Goal: Check status: Check status

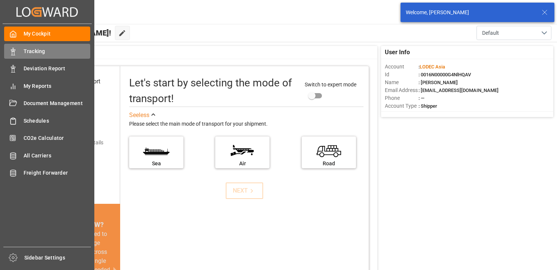
click at [16, 53] on icon at bounding box center [12, 51] width 7 height 7
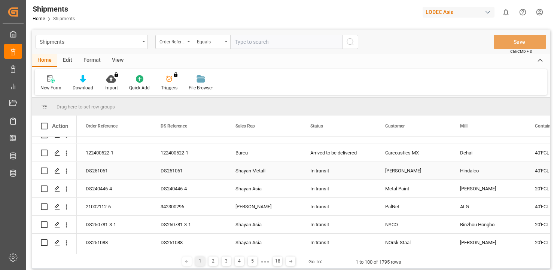
scroll to position [225, 0]
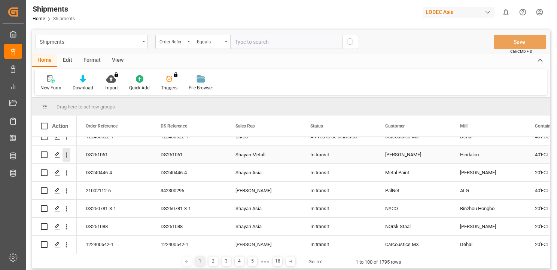
click at [67, 154] on icon "open menu" at bounding box center [66, 155] width 8 height 8
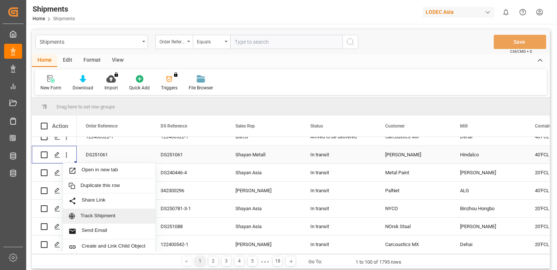
click at [120, 217] on span "Track Shipment" at bounding box center [114, 216] width 69 height 7
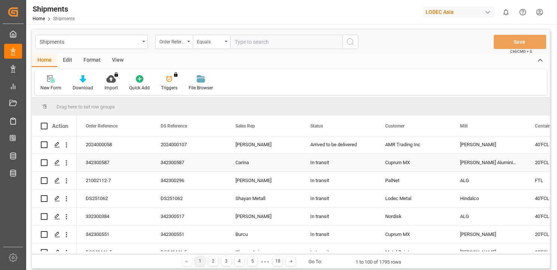
scroll to position [486, 0]
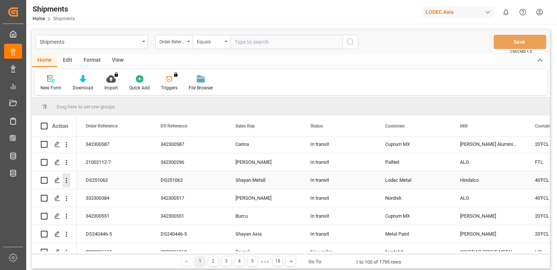
click at [67, 180] on icon "open menu" at bounding box center [66, 181] width 8 height 8
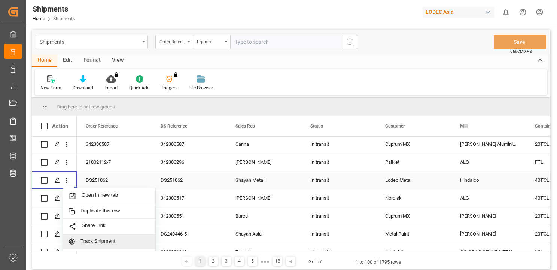
click at [101, 241] on span "Track Shipment" at bounding box center [114, 241] width 69 height 7
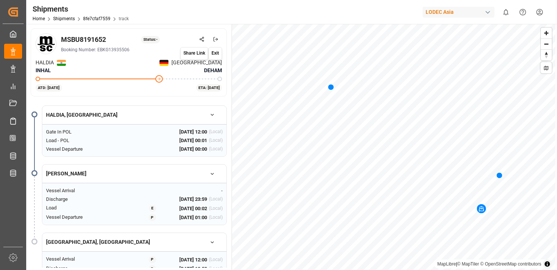
click at [204, 39] on icon at bounding box center [201, 39] width 5 height 5
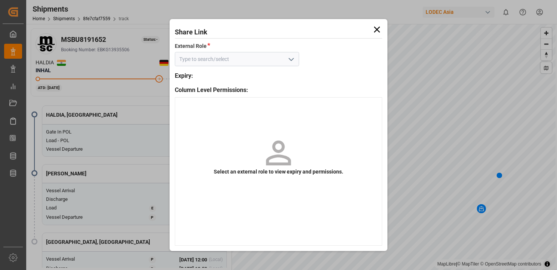
click at [289, 61] on icon "open menu" at bounding box center [291, 59] width 9 height 9
click at [264, 74] on div "Default tracking role - shipment" at bounding box center [236, 75] width 123 height 17
type input "Default tracking role - shipment"
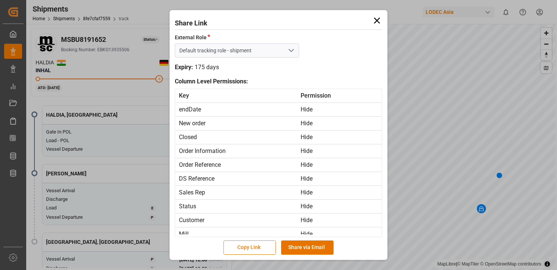
click at [262, 246] on button "Copy Link" at bounding box center [249, 248] width 52 height 14
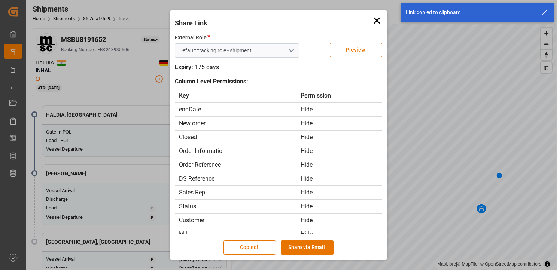
click at [360, 49] on button "Preview" at bounding box center [356, 50] width 52 height 14
